Goal: Information Seeking & Learning: Learn about a topic

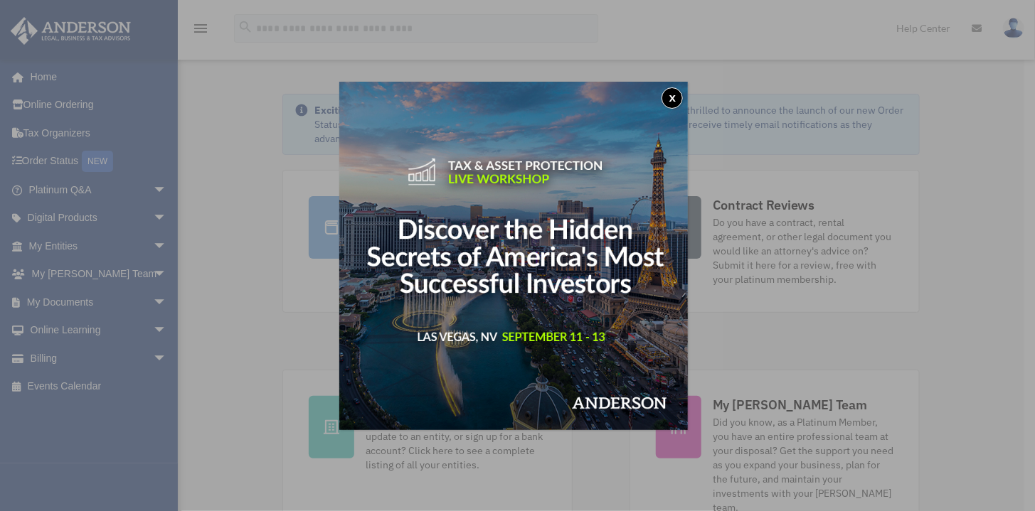
click at [671, 91] on button "x" at bounding box center [671, 97] width 21 height 21
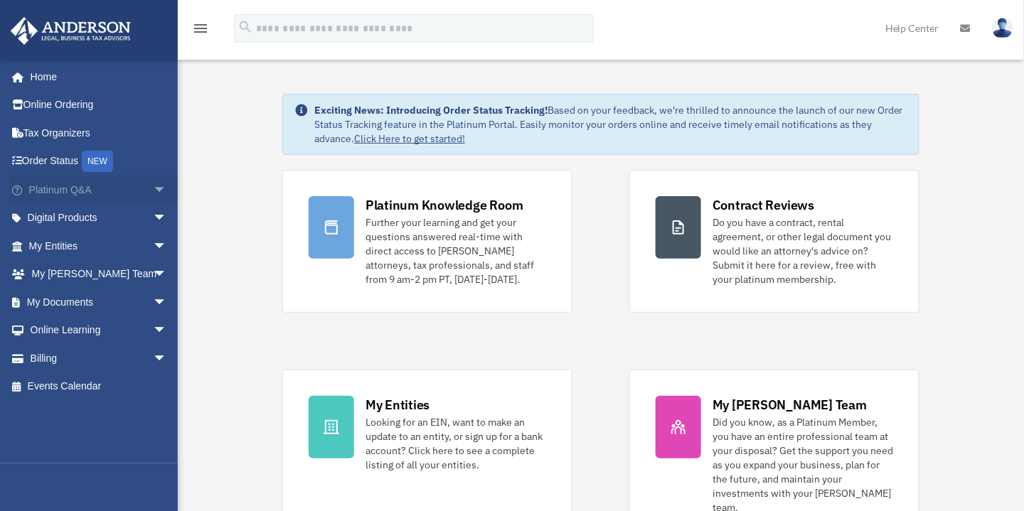
click at [153, 186] on span "arrow_drop_down" at bounding box center [167, 190] width 28 height 29
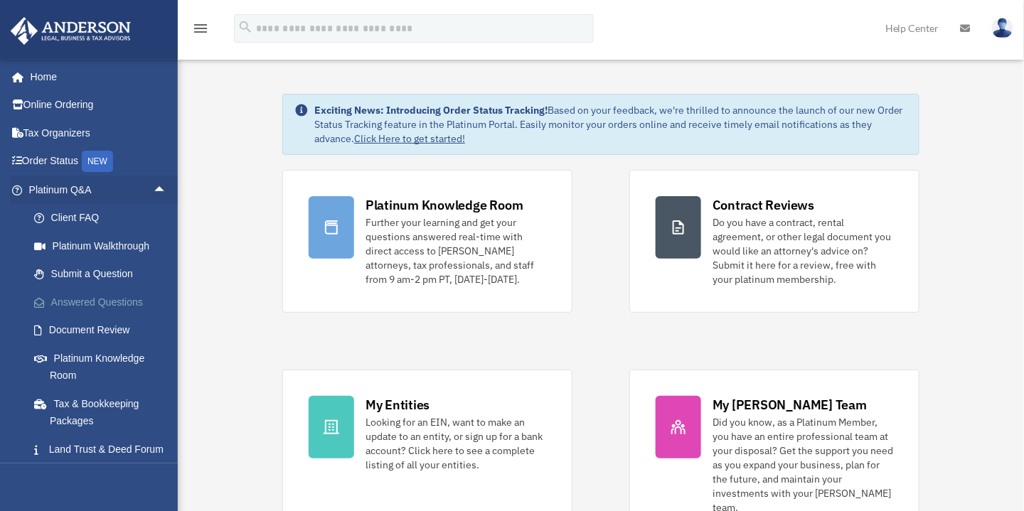
click at [114, 302] on link "Answered Questions" at bounding box center [104, 302] width 169 height 28
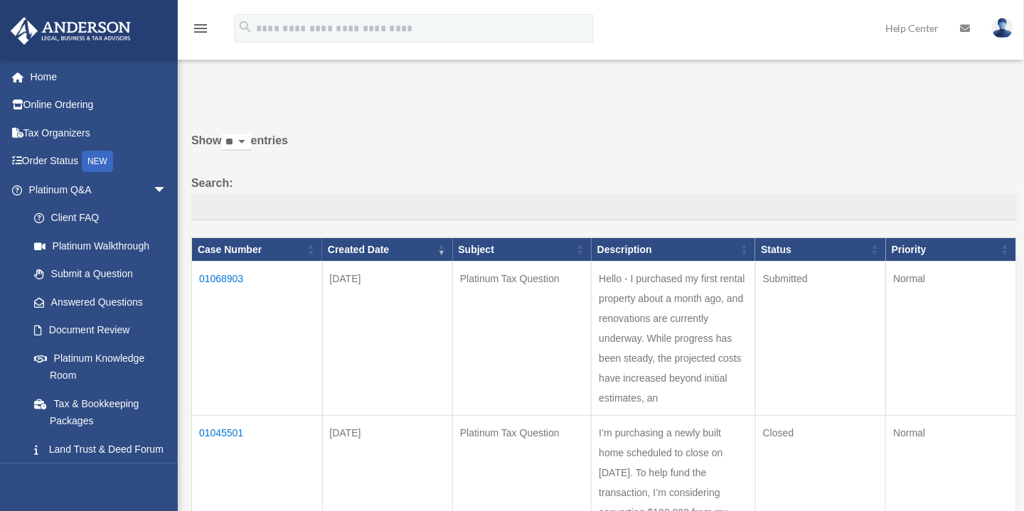
click at [213, 274] on td "01068903" at bounding box center [257, 339] width 131 height 154
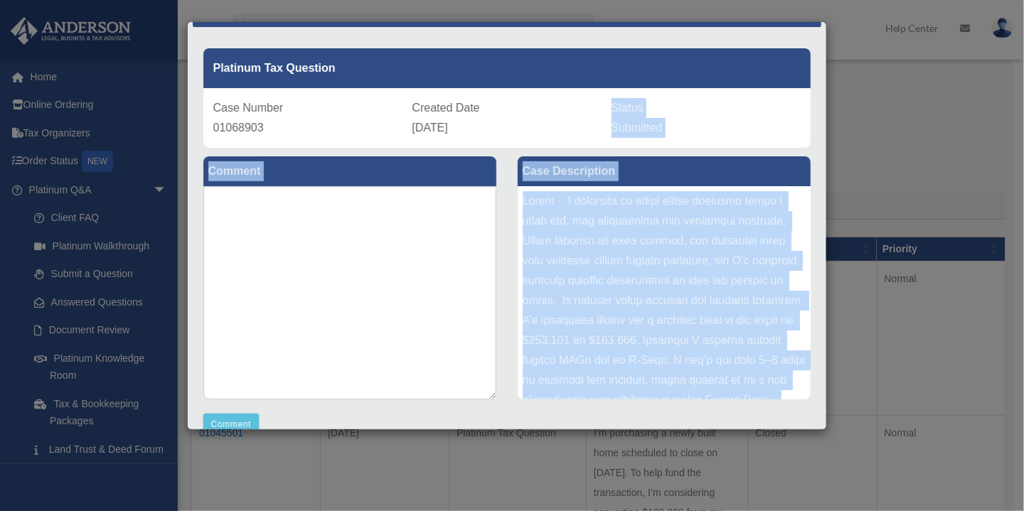
drag, startPoint x: 800, startPoint y: 310, endPoint x: 801, endPoint y: 109, distance: 201.2
click at [801, 109] on div "Platinum Tax Question Case Number 01068903 Created Date August 7, 2025 Status S…" at bounding box center [506, 261] width 607 height 447
drag, startPoint x: 801, startPoint y: 109, endPoint x: 945, endPoint y: 154, distance: 151.3
click at [945, 154] on div "Case Detail × Platinum Tax Question Case Number 01068903 Created Date August 7,…" at bounding box center [512, 255] width 1024 height 511
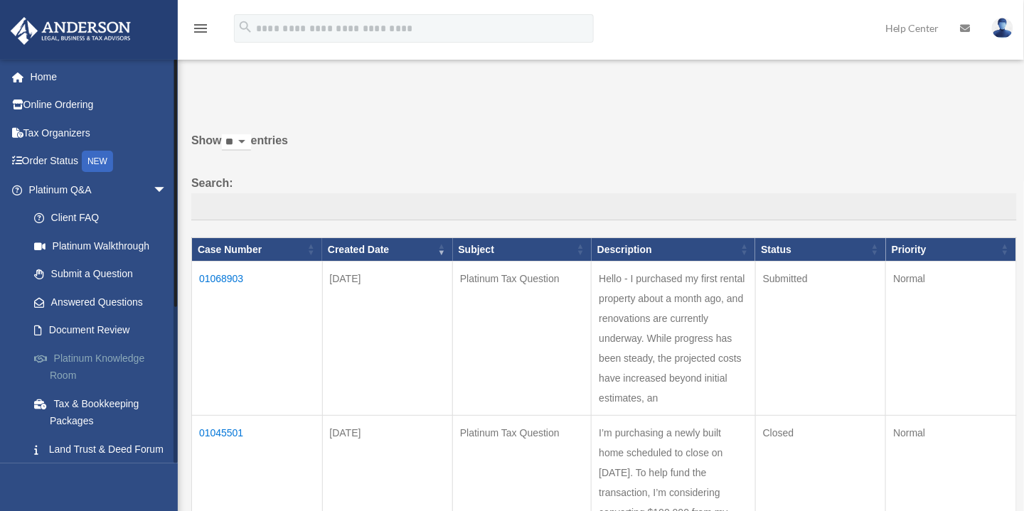
click at [128, 356] on link "Platinum Knowledge Room" at bounding box center [104, 367] width 169 height 46
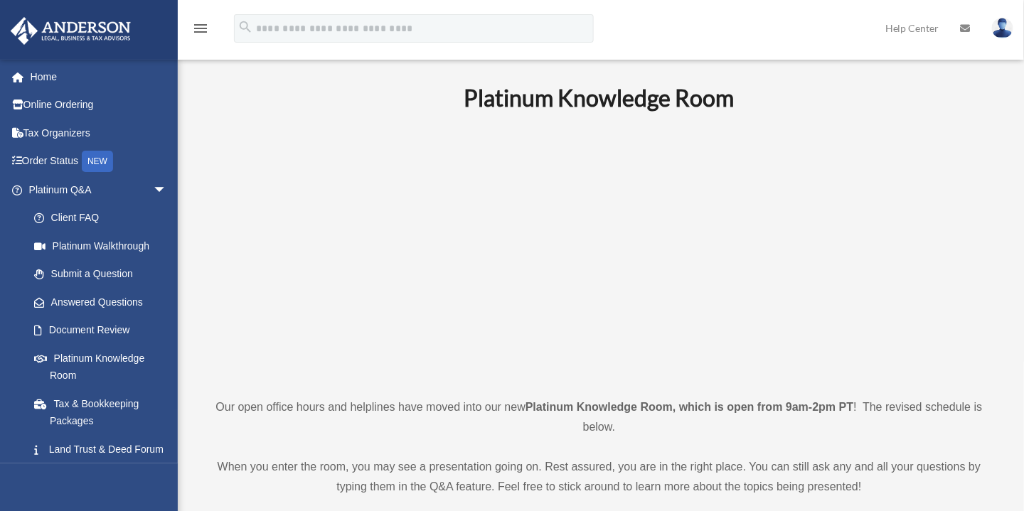
click at [857, 290] on p at bounding box center [599, 254] width 793 height 247
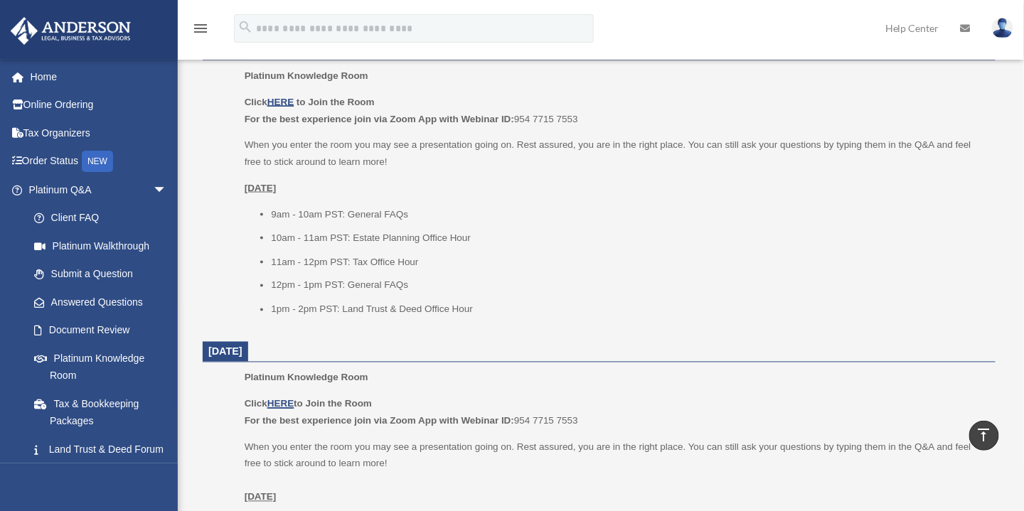
scroll to position [667, 0]
